Goal: Answer question/provide support

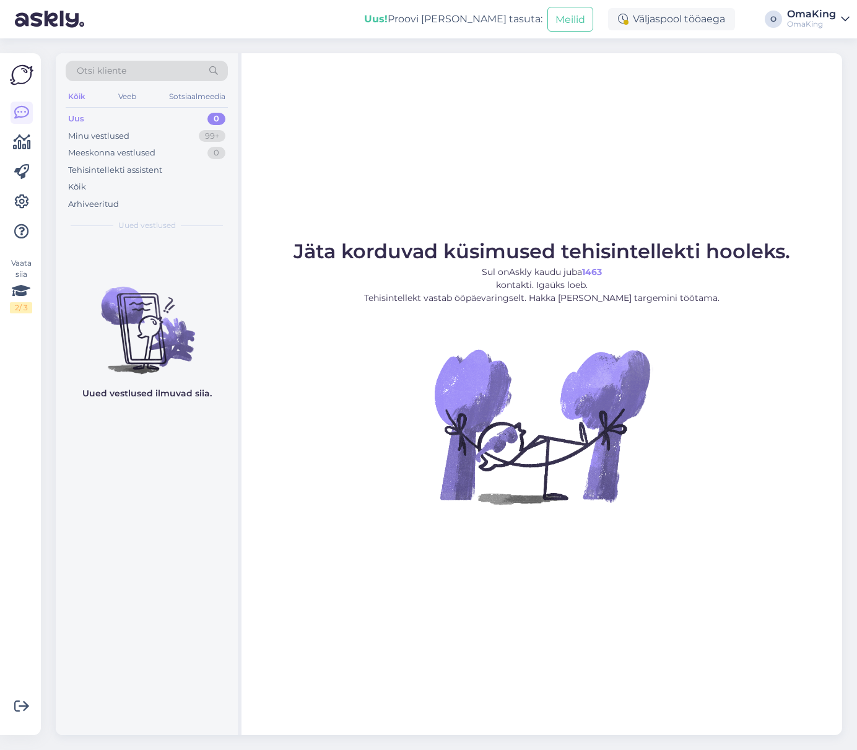
click at [75, 115] on font "Uus" at bounding box center [76, 118] width 16 height 10
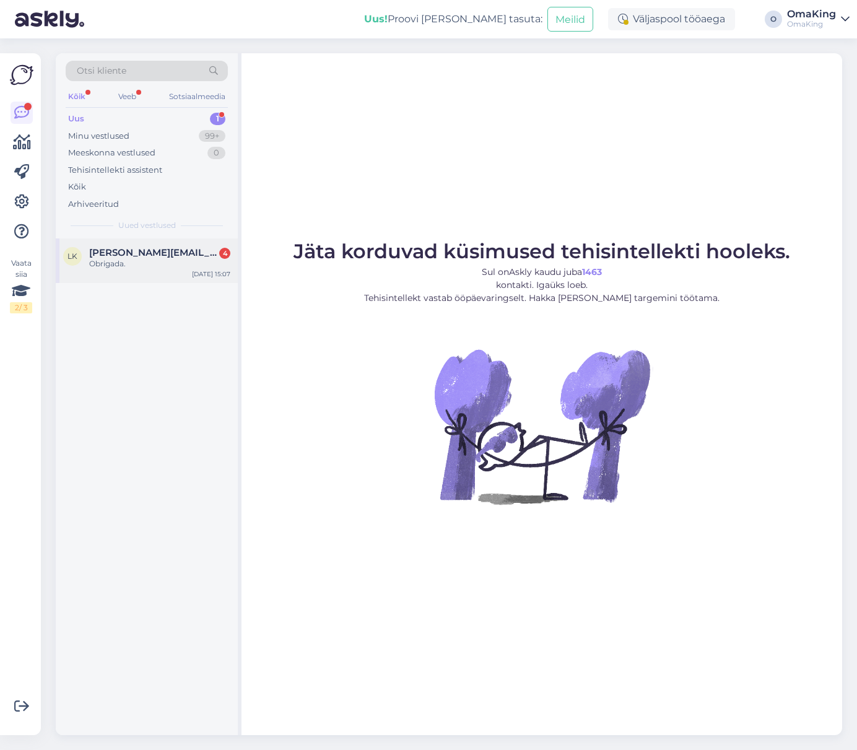
click at [155, 240] on div "lk [EMAIL_ADDRESS][DOMAIN_NAME] 4 Obrigada. [DATE] 15:07" at bounding box center [147, 260] width 182 height 45
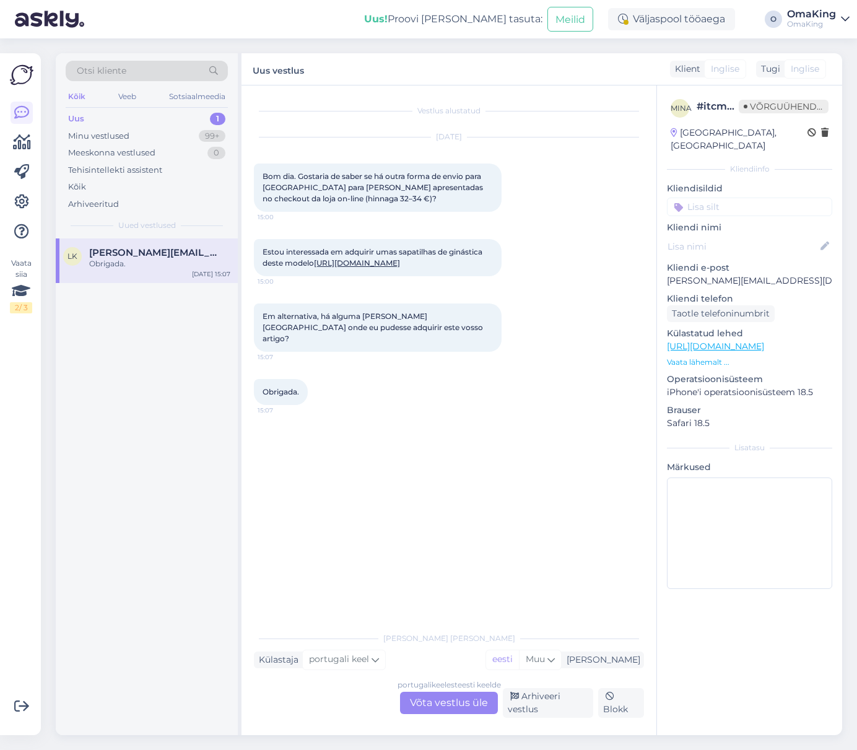
click at [486, 706] on font "Võta vestlus üle" at bounding box center [449, 702] width 78 height 12
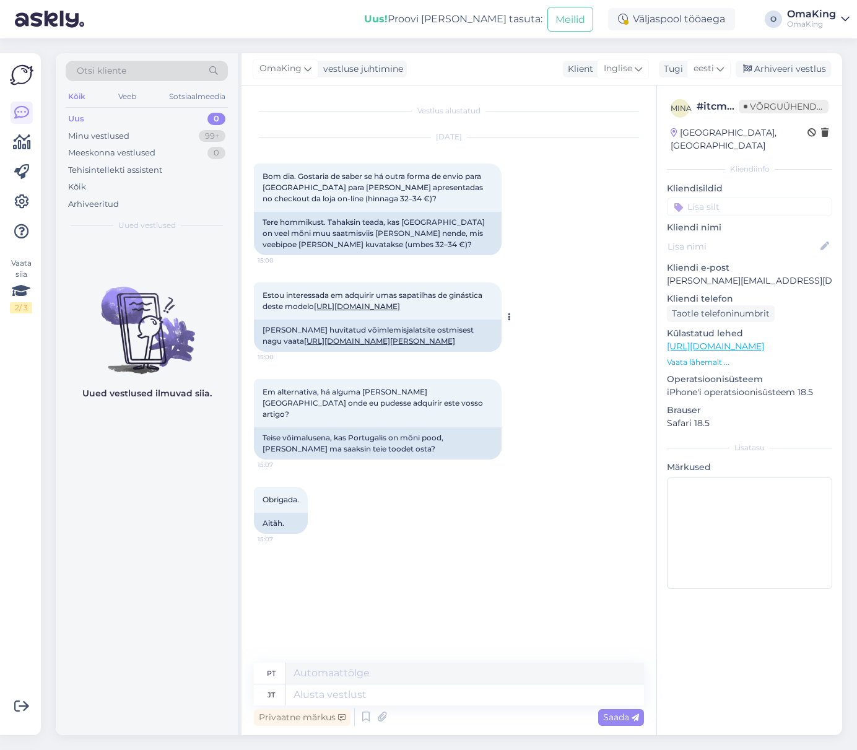
click at [324, 352] on div "[PERSON_NAME] huvitatud võimlemisjalatsite ostmisest nagu vaata [URL][DOMAIN_NA…" at bounding box center [378, 335] width 248 height 32
click at [357, 345] on font "[URL][DOMAIN_NAME][PERSON_NAME]" at bounding box center [379, 340] width 151 height 9
click at [387, 311] on font "[URL][DOMAIN_NAME]" at bounding box center [357, 305] width 86 height 9
click at [326, 696] on textarea at bounding box center [465, 694] width 358 height 21
type textarea "Tere,"
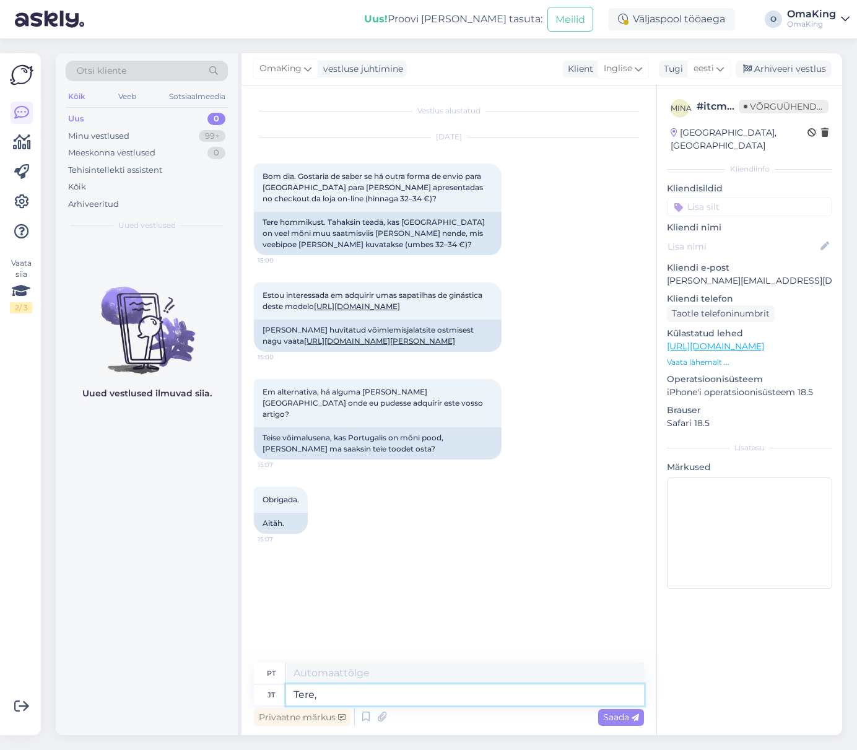
type textarea "Olá,"
type textarea "Tere, meil o"
type textarea "Olá, nós"
type textarea "Tere, meil on"
type textarea "Olá, nós temos"
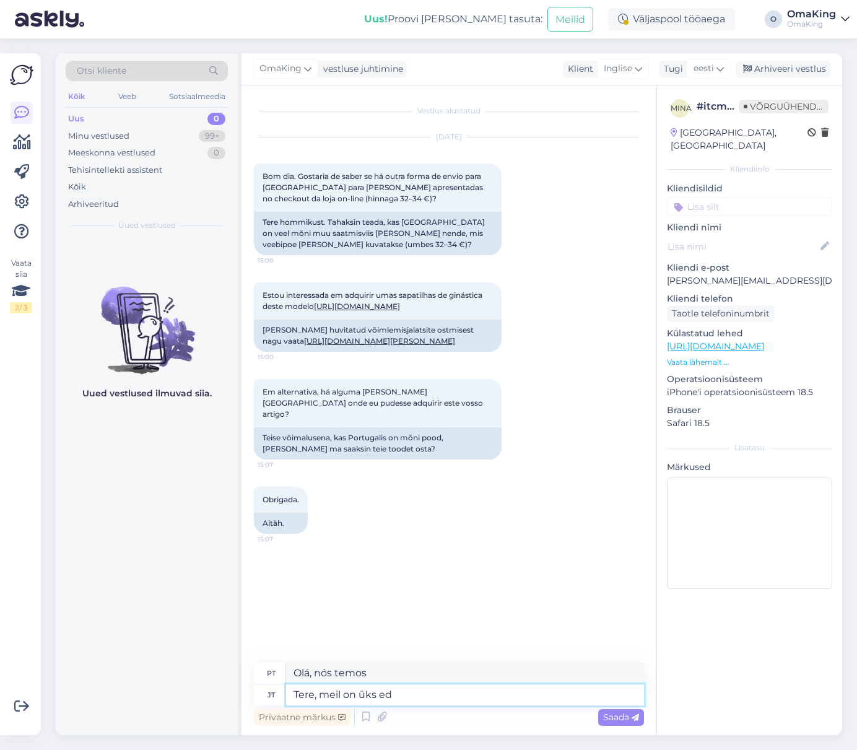
type textarea "Tere, meil on üks eda"
type textarea "Olá, temos um."
type textarea "Tere, meil on üks edasimüüja"
type textarea "Olá, temos um revendedor."
type textarea "Tere, meil on üks edasimüüja Portug"
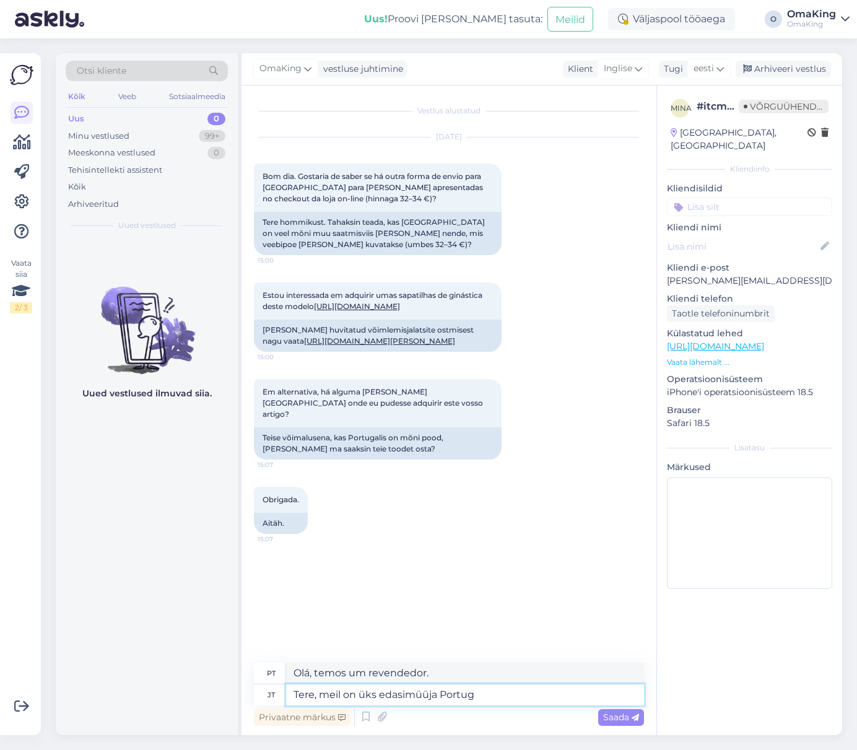
type textarea "Olá, temos um revendedor no [GEOGRAPHIC_DATA]."
type textarea "Tere, meil on üks edasimüüja Portugalis"
type textarea "Olá, temos um distribuidor em [GEOGRAPHIC_DATA]."
click at [508, 693] on textarea "Tere, meil on üks edasimüüja Portugalis" at bounding box center [465, 694] width 358 height 21
type textarea "Tere, meil on üks edasimüüja Portugalis Cartaxo"
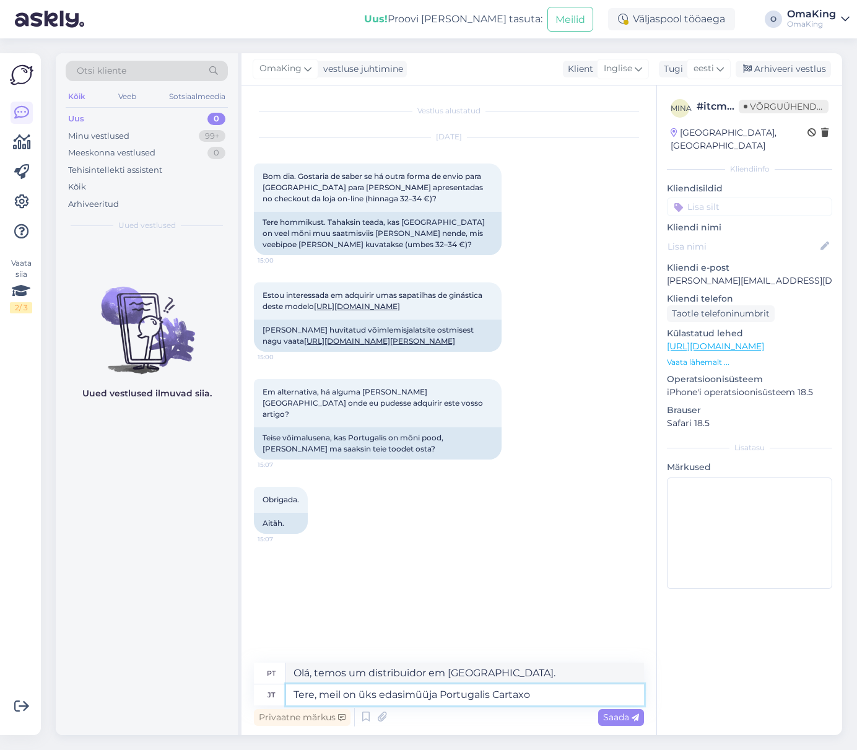
type textarea "Olá, temos um distribuidor em [GEOGRAPHIC_DATA], [GEOGRAPHIC_DATA]"
type textarea "Tere, meil on üks edasimüüja [GEOGRAPHIC_DATA] [GEOGRAPHIC_DATA] linnas"
type textarea "Olá, temos um distribuidor no [GEOGRAPHIC_DATA], [GEOGRAPHIC_DATA]"
click at [570, 693] on textarea "Tere, meil on üks edasimüüja [GEOGRAPHIC_DATA] [GEOGRAPHIC_DATA] linnas" at bounding box center [465, 694] width 358 height 21
paste textarea "Mada Baby Store"
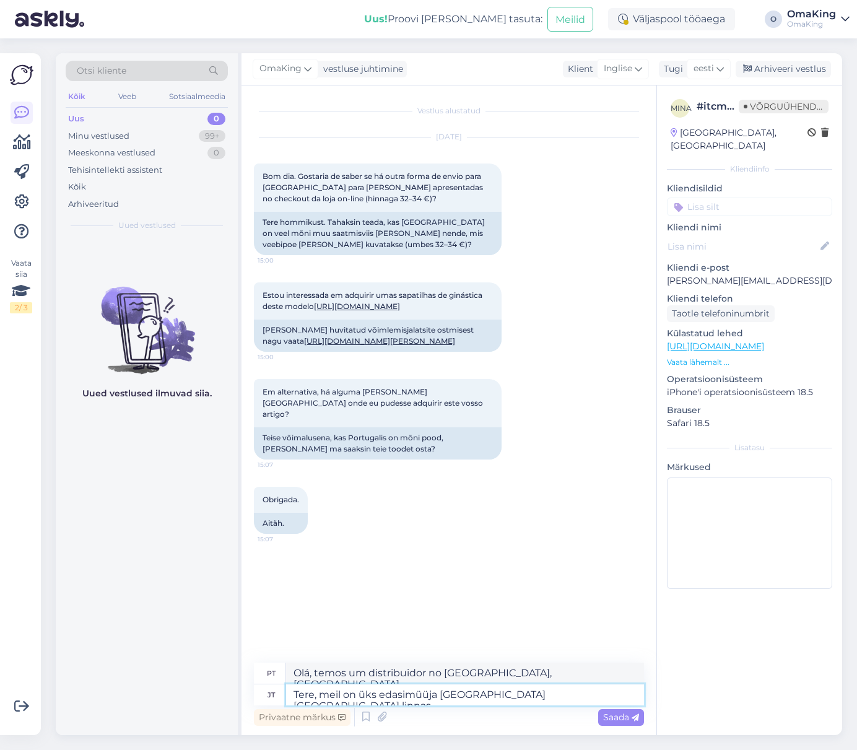
type textarea "Tere, meil on üks edasimüüja [GEOGRAPHIC_DATA] [GEOGRAPHIC_DATA] linnas Mada Ba…"
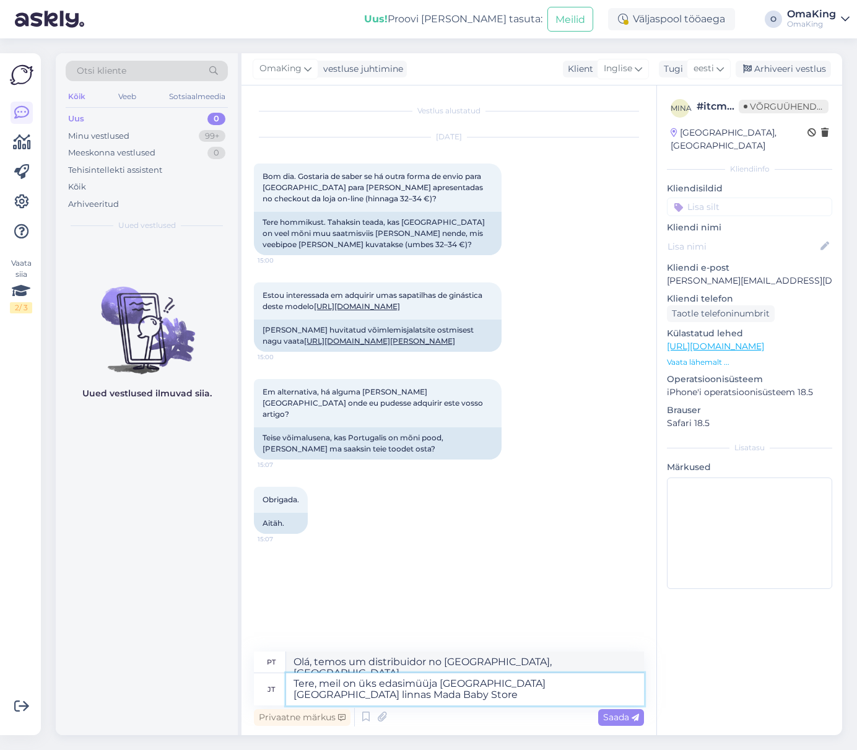
type textarea "Olá, temos um distribuidor em [GEOGRAPHIC_DATA], Cartaxo, a Mada Baby Store"
type textarea "Tere, meil on üks edasimüüja [GEOGRAPHIC_DATA] [GEOGRAPHIC_DATA] linnas Mada Ba…"
type textarea "Olá, temos um distribuidor no [GEOGRAPHIC_DATA], [GEOGRAPHIC_DATA], a Mada Baby…"
type textarea "Tere, meil on üks edasimüüja [GEOGRAPHIC_DATA] [GEOGRAPHIC_DATA] linnas Mada Ba…"
type textarea "Olá, temos um distribuidor no [GEOGRAPHIC_DATA], [GEOGRAPHIC_DATA], a Mada Baby…"
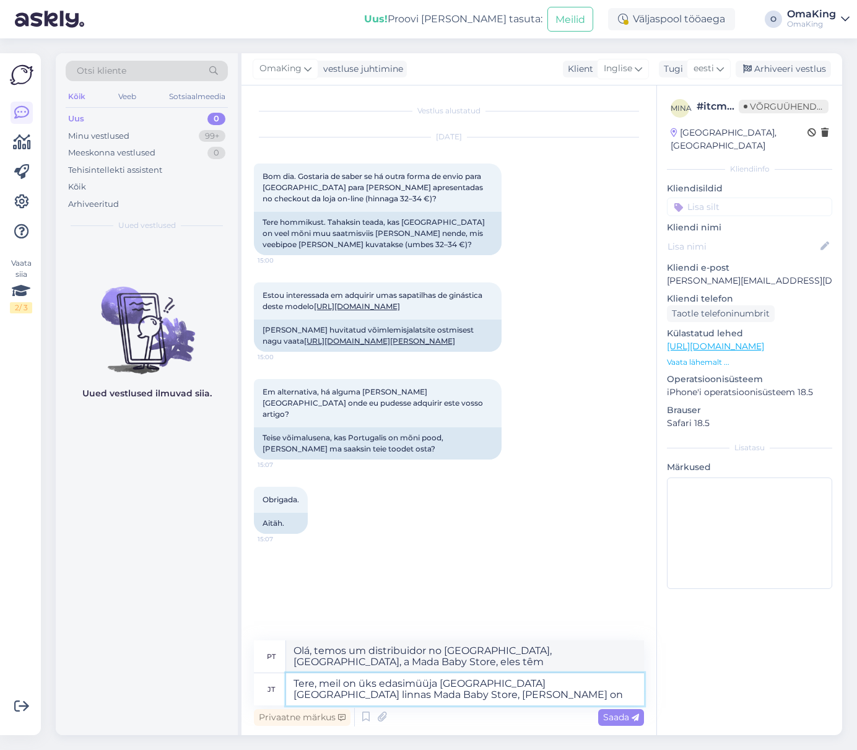
type textarea "Tere, meil on üks edasimüüja [GEOGRAPHIC_DATA] [GEOGRAPHIC_DATA] linnas Mada Ba…"
type textarea "Olá, temos um distribuidor em [GEOGRAPHIC_DATA], a Mada Baby Store, no Cartaxo,…"
type textarea "Tere, meil on üks edasimüüja [GEOGRAPHIC_DATA] [GEOGRAPHIC_DATA] linnas Mada Ba…"
type textarea "Olá, temos um distribuidor no [GEOGRAPHIC_DATA], [GEOGRAPHIC_DATA], a Mada Baby…"
type textarea "Tere, meil on üks edasimüüja [GEOGRAPHIC_DATA] [GEOGRAPHIC_DATA] linnas Mada Ba…"
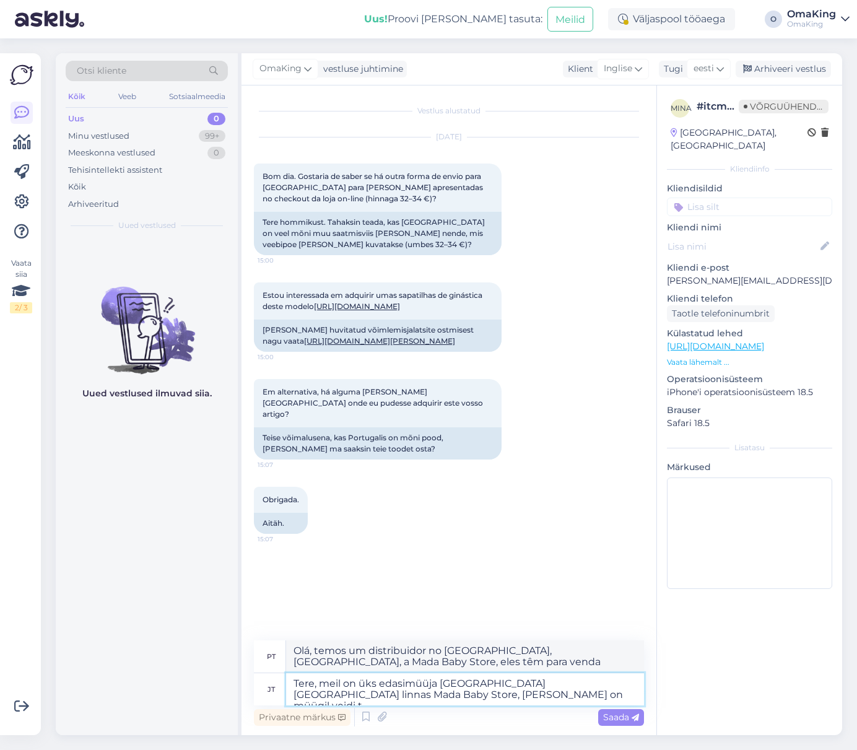
type textarea "Olá, temos um distribuidor no [GEOGRAPHIC_DATA], [GEOGRAPHIC_DATA], a Mada Baby…"
type textarea "Tere, meil on üks edasimüüja [GEOGRAPHIC_DATA] [GEOGRAPHIC_DATA] linnas Mada Ba…"
type textarea "Olá, temos um distribuidor no [GEOGRAPHIC_DATA], [GEOGRAPHIC_DATA], a Mada Baby…"
type textarea "Tere, meil on üks edasimüüja [GEOGRAPHIC_DATA] [GEOGRAPHIC_DATA] linnas Mada Ba…"
type textarea "Olá, temos um distribuidor no [GEOGRAPHIC_DATA], [GEOGRAPHIC_DATA], a Mada Baby…"
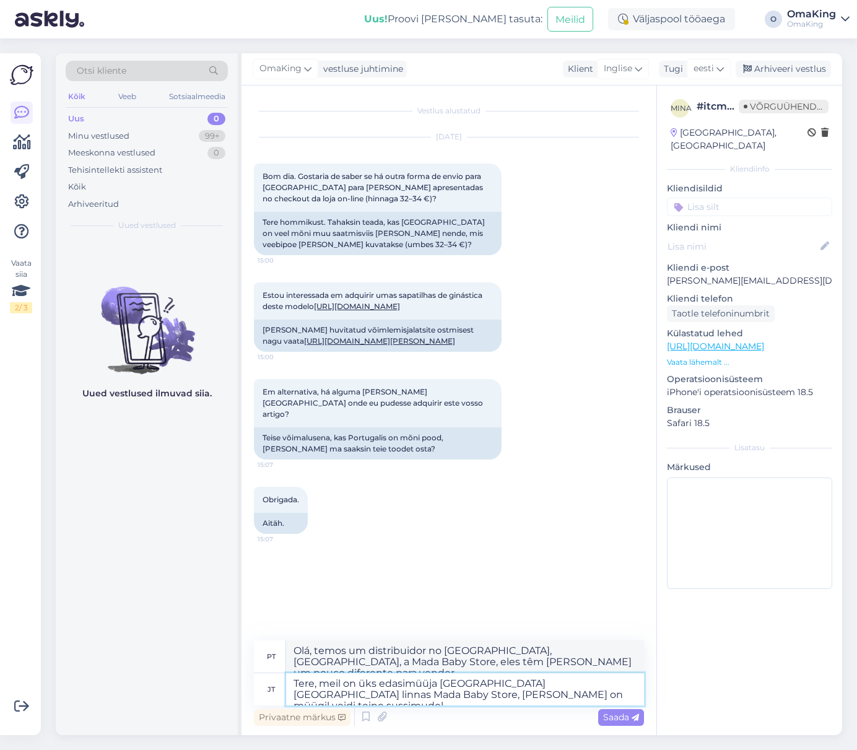
type textarea "Tere, meil on üks edasimüüja [GEOGRAPHIC_DATA] [GEOGRAPHIC_DATA] linnas Mada Ba…"
type textarea "Olá, temos um revendedor no [GEOGRAPHIC_DATA], [GEOGRAPHIC_DATA], chamado Mada …"
type textarea "Tere, meil on üks edasimüüja [GEOGRAPHIC_DATA] [GEOGRAPHIC_DATA] linnas Mada Ba…"
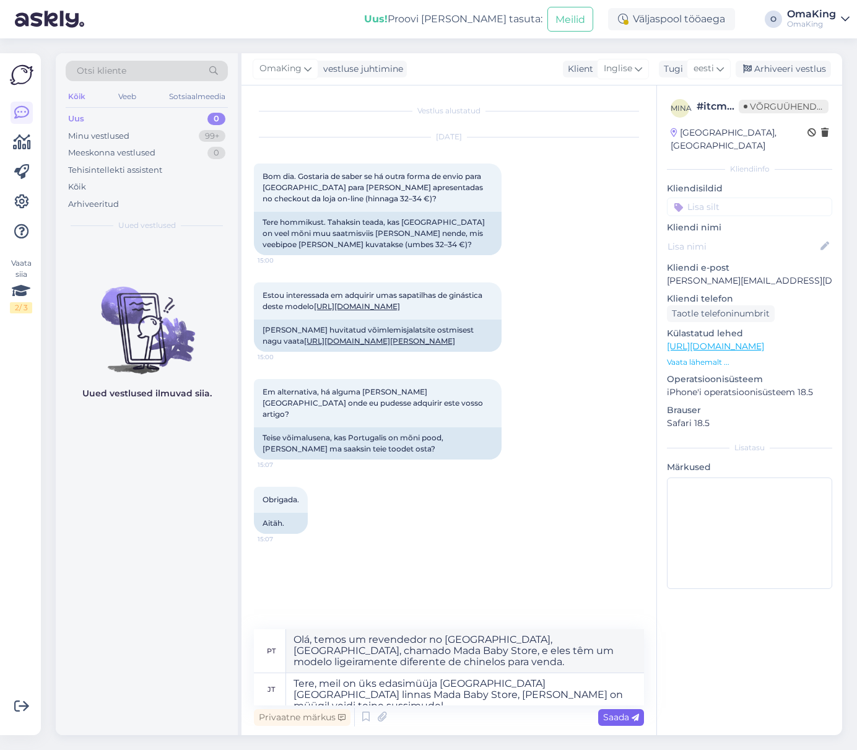
click at [616, 713] on font "Saada" at bounding box center [616, 716] width 26 height 11
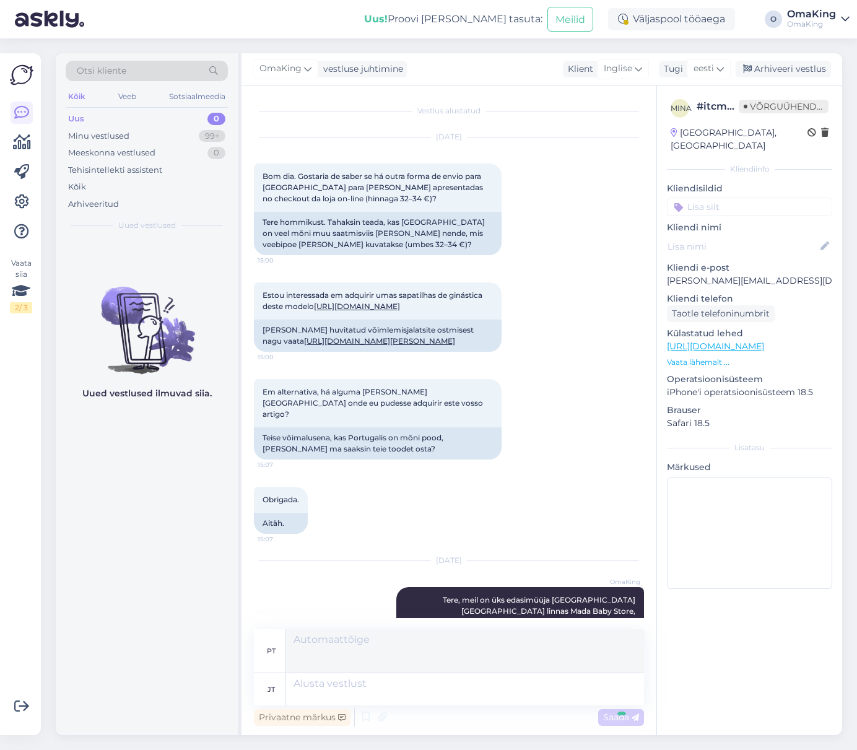
scroll to position [41, 0]
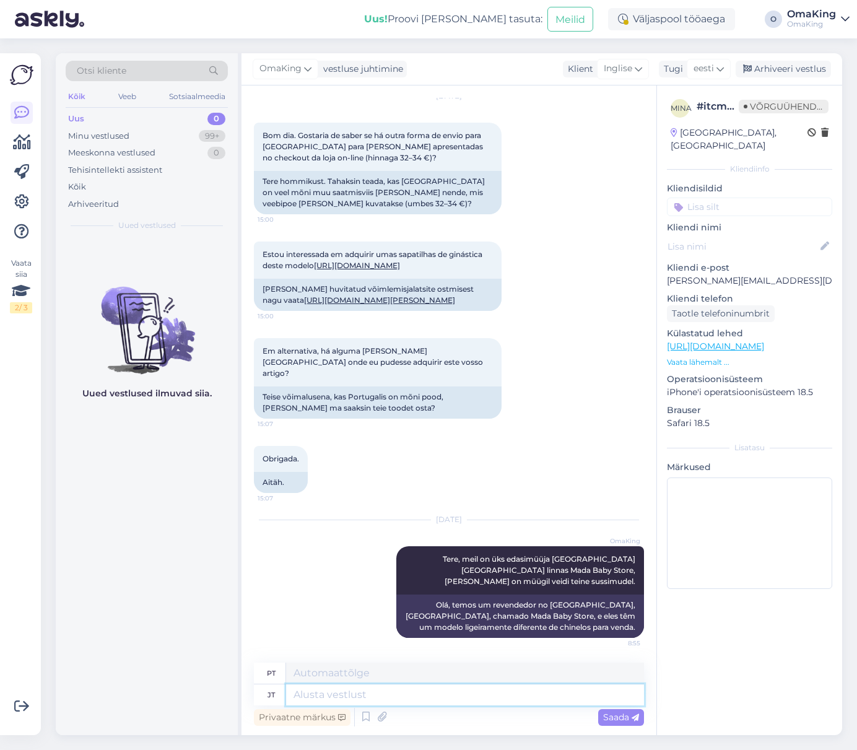
click at [510, 698] on textarea at bounding box center [465, 694] width 358 height 21
type textarea "Teine"
type textarea "Segundo"
type textarea "Teine pood k"
type textarea "Outra loja"
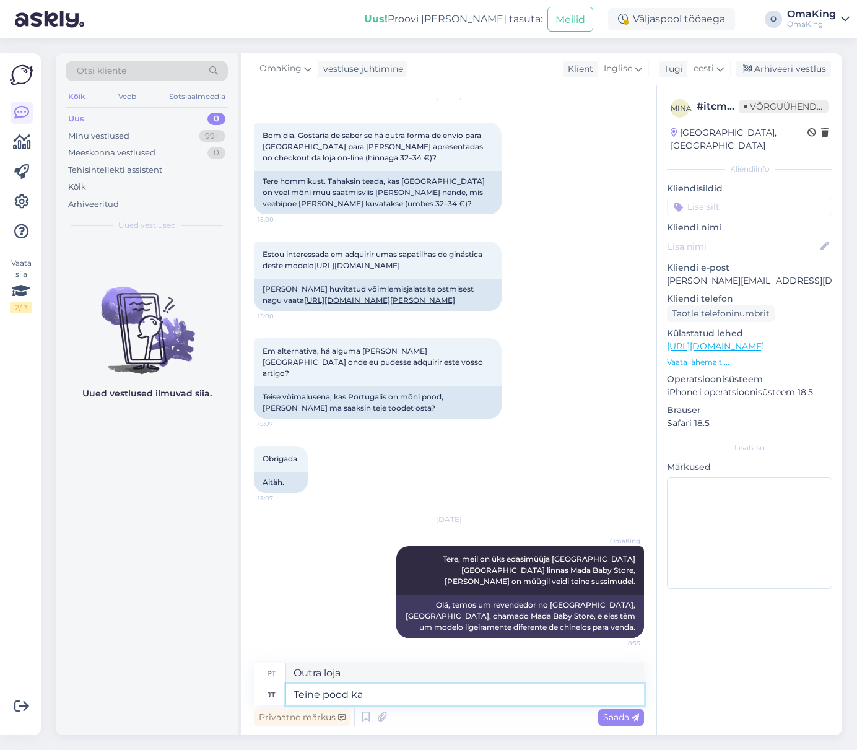
type textarea "Teine pood ka"
type textarea "Outra loja também"
click at [390, 695] on textarea "Teine pood ka" at bounding box center [465, 694] width 358 height 21
type textarea "Teine pood [PERSON_NAME]"
type textarea "Outra loja na mesma área"
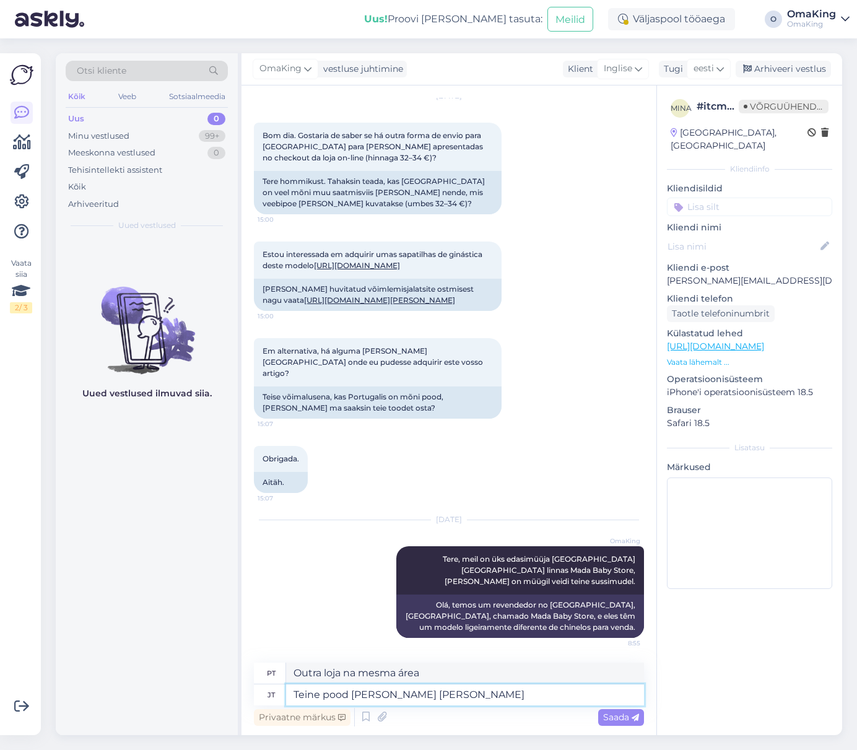
type textarea "Teine pood [PERSON_NAME] [PERSON_NAME]"
type textarea "Outra loja na mesma cidade"
type textarea "Teine pood [PERSON_NAME] [PERSON_NAME]"
type textarea "Outra loja na mesma cidade [GEOGRAPHIC_DATA]"
type textarea "Teine pood [PERSON_NAME] [PERSON_NAME][GEOGRAPHIC_DATA]"
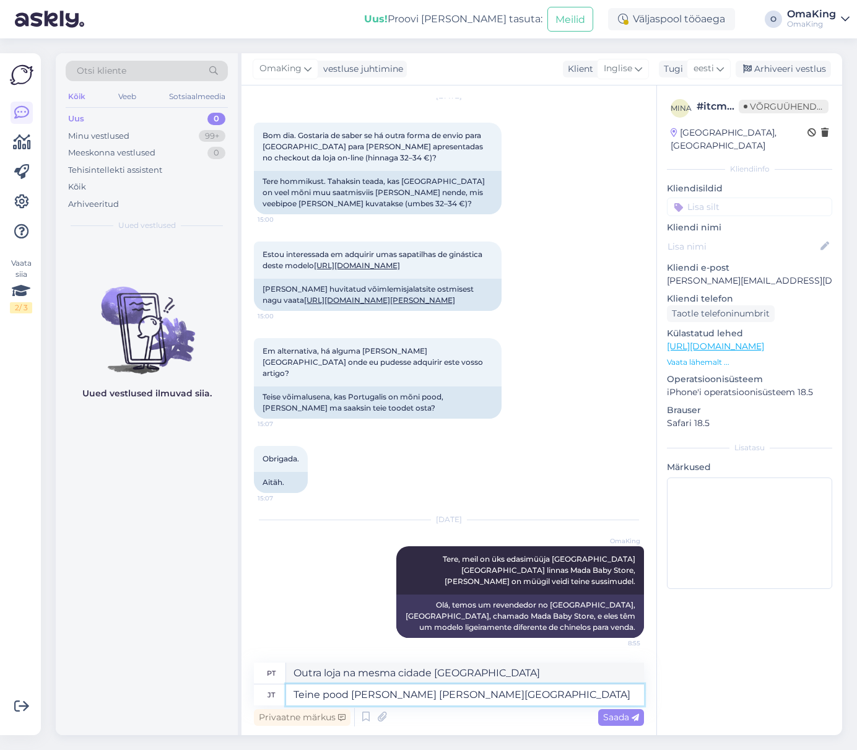
type textarea "Outra loja na mesma cidade, [GEOGRAPHIC_DATA]"
type textarea "Teine pood [PERSON_NAME] [PERSON_NAME],"
type textarea "Outra loja também na mesma cidade do [GEOGRAPHIC_DATA],"
type textarea "Teine pood [PERSON_NAME] [PERSON_NAME][GEOGRAPHIC_DATA], aadressil"
type textarea "Outra loja também na mesma cidade, [GEOGRAPHIC_DATA], na"
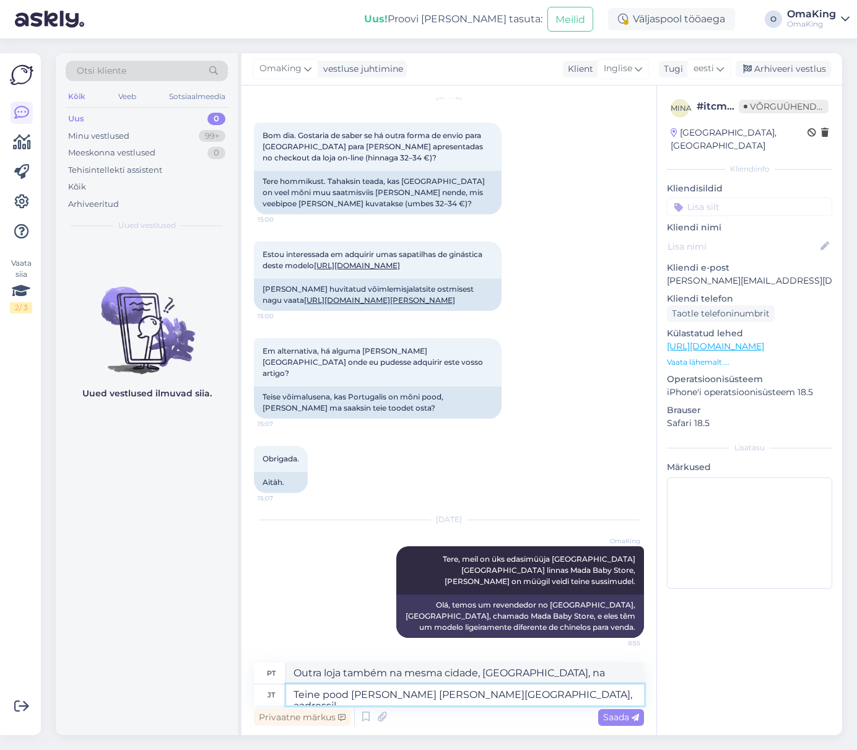
paste textarea "[GEOGRAPHIC_DATA][PERSON_NAME][PERSON_NAME] e Liberal lote 9 Bloco 1 r/c"
type textarea "Teine pood [PERSON_NAME] [PERSON_NAME][GEOGRAPHIC_DATA], aadressil [GEOGRAPHIC_…"
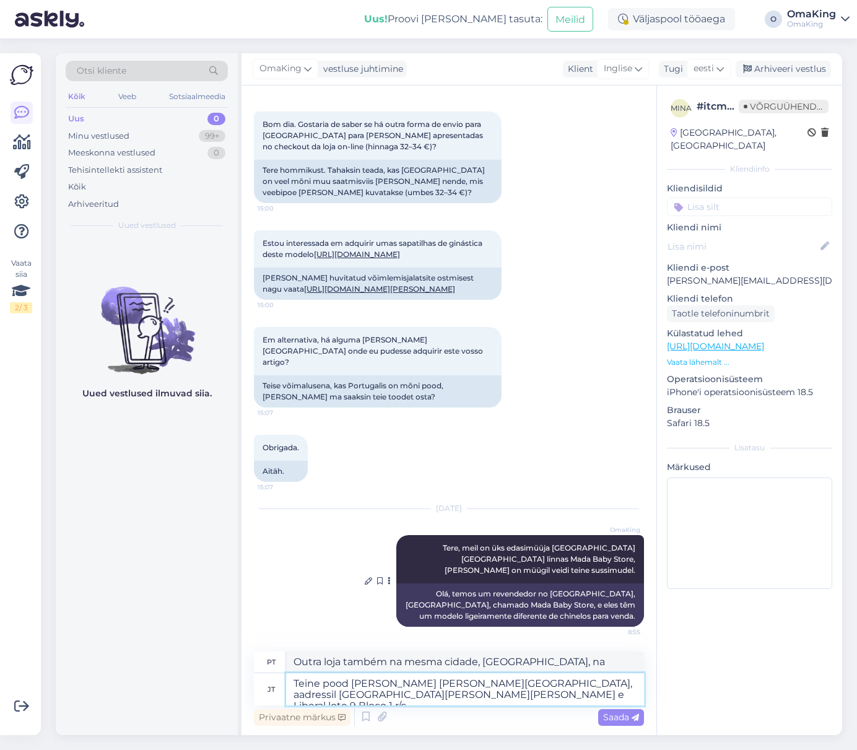
type textarea "Outra loja também na mesma cidade do [GEOGRAPHIC_DATA], na [GEOGRAPHIC_DATA][PE…"
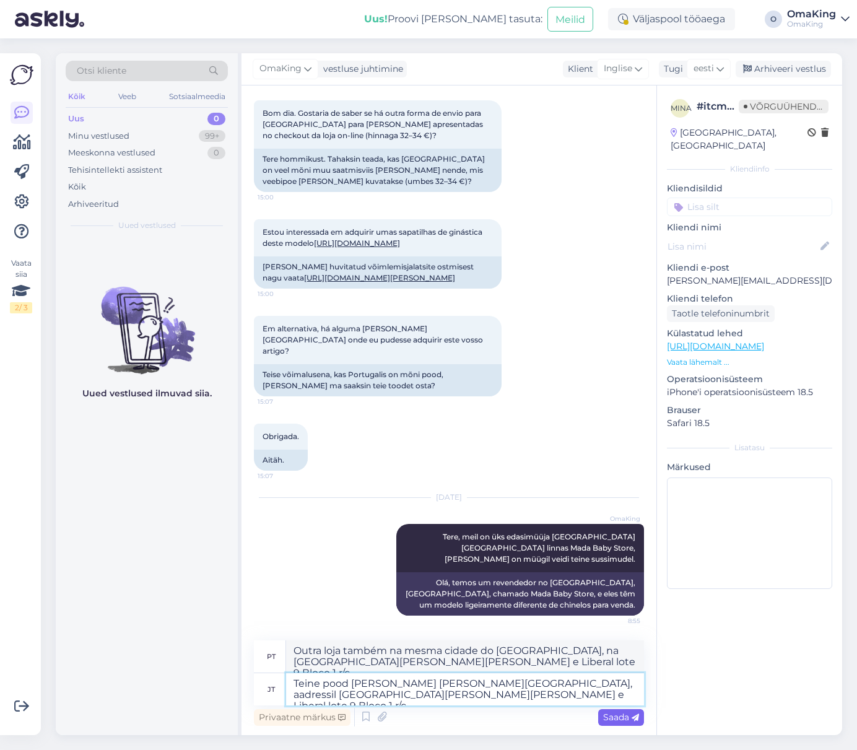
type textarea "Teine pood [PERSON_NAME] [PERSON_NAME][GEOGRAPHIC_DATA], aadressil [GEOGRAPHIC_…"
click at [612, 716] on font "Saada" at bounding box center [616, 716] width 26 height 11
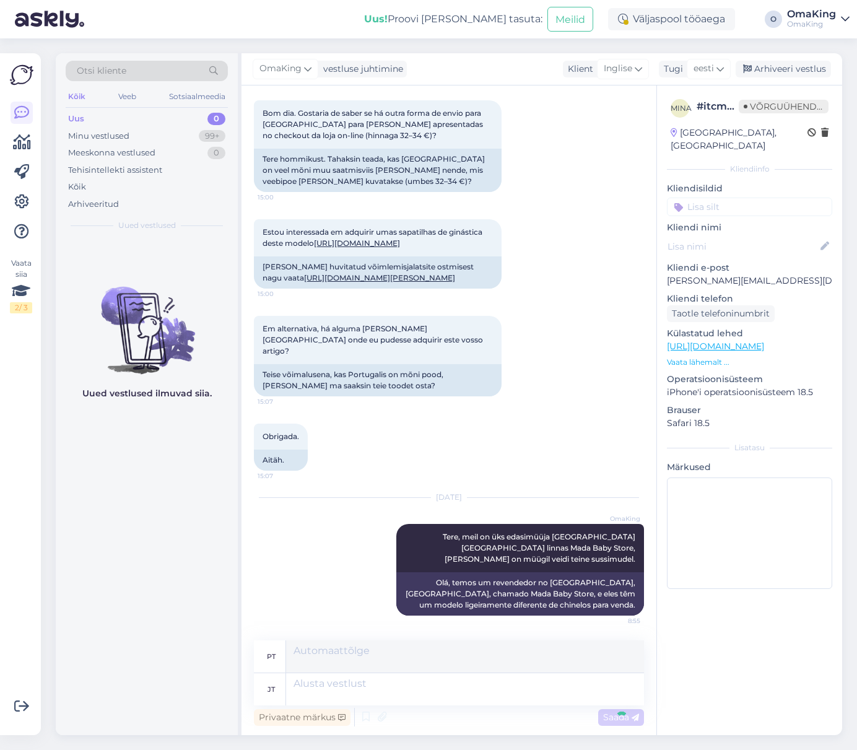
scroll to position [160, 0]
